Goal: Task Accomplishment & Management: Use online tool/utility

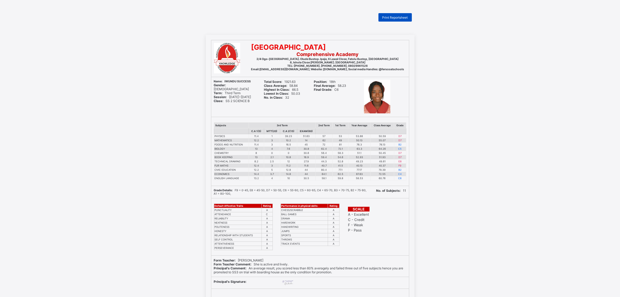
click at [386, 16] on span "Print Reportsheet" at bounding box center [394, 17] width 25 height 4
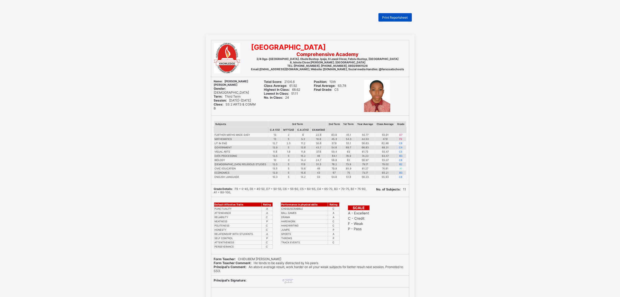
click at [391, 16] on span "Print Reportsheet" at bounding box center [394, 17] width 25 height 4
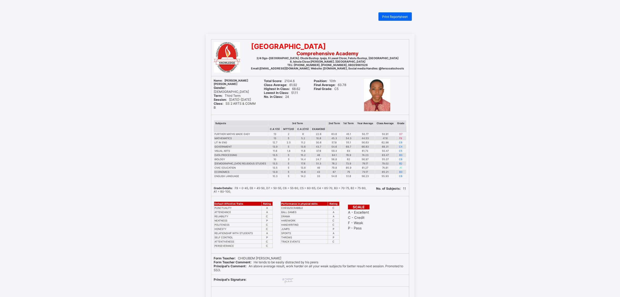
scroll to position [2, 0]
